Goal: Find specific page/section: Find specific page/section

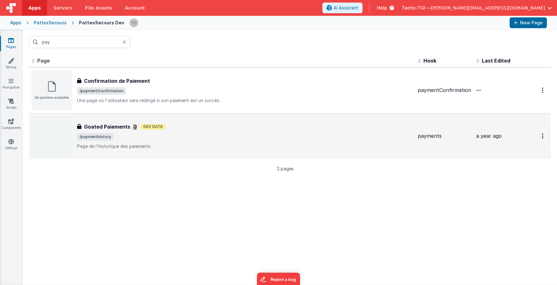
click at [112, 126] on h3 "Goated Paiements 🗿" at bounding box center [111, 127] width 54 height 8
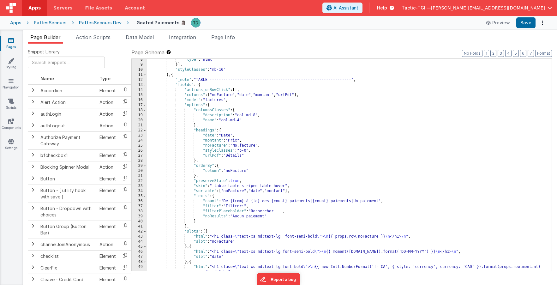
scroll to position [67, 0]
click at [57, 24] on div "PattesSecours" at bounding box center [50, 23] width 33 height 6
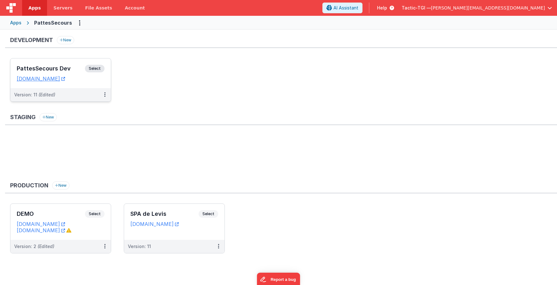
click at [45, 66] on h3 "PattesSecours Dev" at bounding box center [51, 68] width 68 height 6
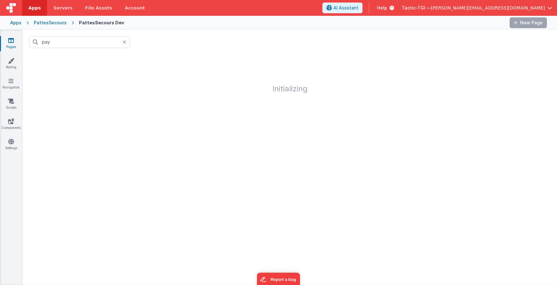
click at [122, 41] on icon at bounding box center [124, 41] width 4 height 5
click at [97, 43] on input "text" at bounding box center [79, 42] width 101 height 12
click at [63, 41] on input "payment" at bounding box center [79, 42] width 101 height 12
type input "pay"
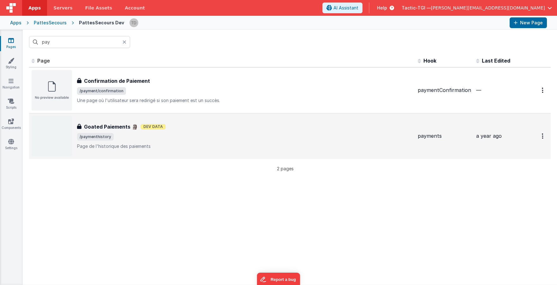
click at [105, 127] on h3 "Goated Paiements 🗿" at bounding box center [111, 127] width 54 height 8
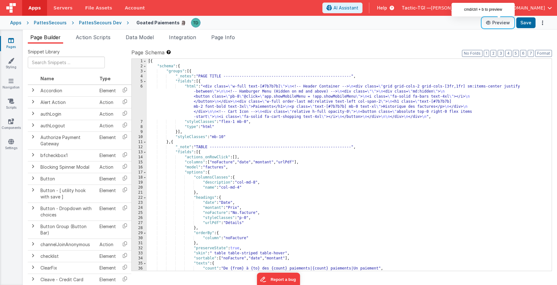
click at [504, 24] on button "Preview" at bounding box center [498, 23] width 32 height 10
